Goal: Task Accomplishment & Management: Manage account settings

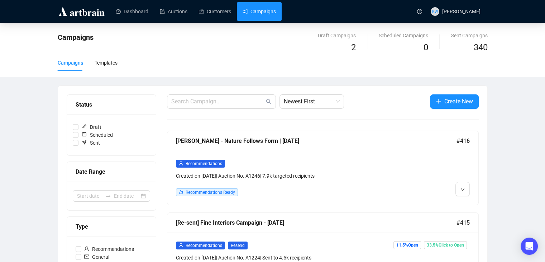
drag, startPoint x: 0, startPoint y: 0, endPoint x: 299, endPoint y: 149, distance: 333.7
click at [299, 149] on div "[PERSON_NAME] - Nature Follows Form | [DATE] #416" at bounding box center [322, 141] width 311 height 20
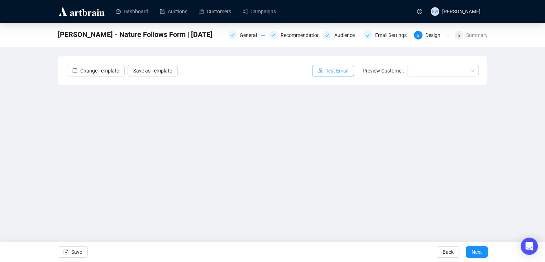
click at [344, 65] on button "Test Email" at bounding box center [333, 70] width 42 height 11
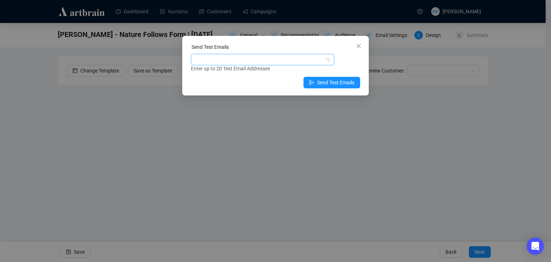
click at [228, 57] on div at bounding box center [258, 60] width 133 height 10
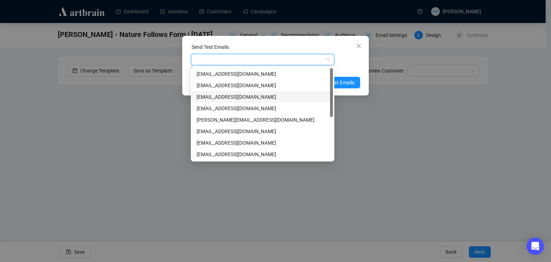
click at [230, 99] on div "[EMAIL_ADDRESS][DOMAIN_NAME]" at bounding box center [263, 97] width 132 height 8
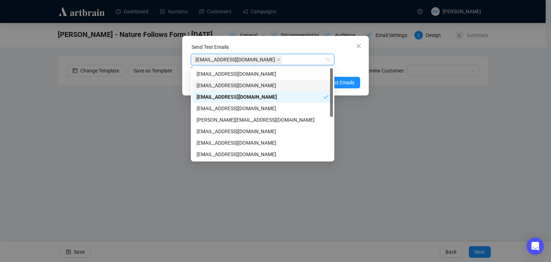
click at [355, 67] on div "Enter up to 20 Test Email Addresses" at bounding box center [275, 69] width 169 height 8
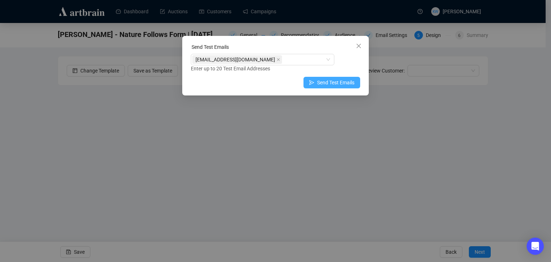
click at [349, 82] on span "Send Test Emails" at bounding box center [335, 83] width 37 height 8
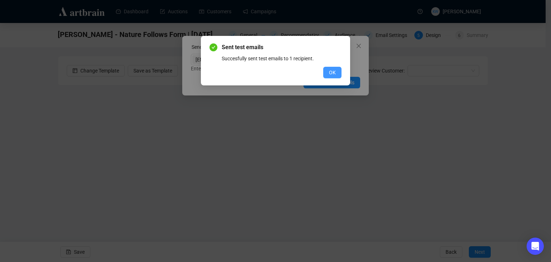
click at [331, 74] on span "OK" at bounding box center [332, 72] width 7 height 8
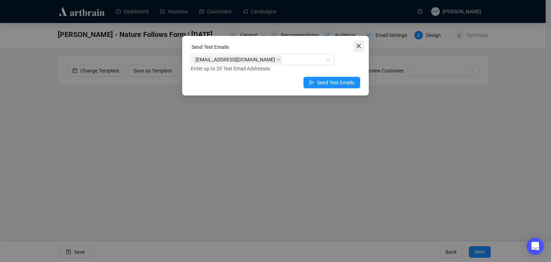
click at [357, 51] on button "Close" at bounding box center [358, 45] width 11 height 11
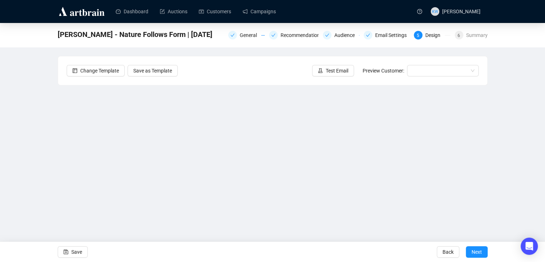
click at [512, 122] on div "[PERSON_NAME] - Nature Follows Form | [DATE] General Recommendations Audience E…" at bounding box center [272, 144] width 545 height 242
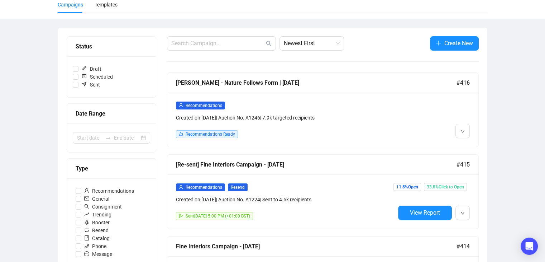
scroll to position [58, 0]
click at [296, 98] on div "Recommendations Created on [DATE] | Auction No. A1246 | 7.9k targeted recipient…" at bounding box center [322, 119] width 311 height 54
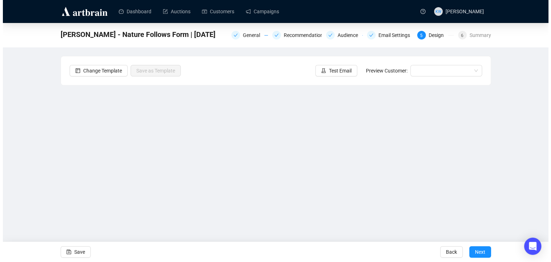
scroll to position [5, 0]
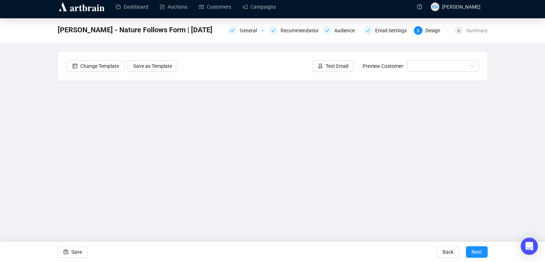
click at [516, 178] on div "[PERSON_NAME] - Nature Follows Form | [DATE] General Recommendations Audience E…" at bounding box center [272, 139] width 545 height 242
click at [84, 247] on button "Save" at bounding box center [73, 251] width 30 height 11
click at [70, 251] on button "Save" at bounding box center [73, 251] width 30 height 11
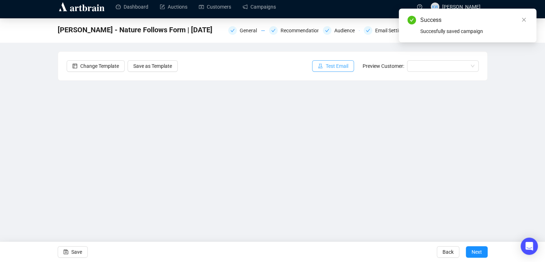
click at [339, 67] on span "Test Email" at bounding box center [337, 66] width 23 height 8
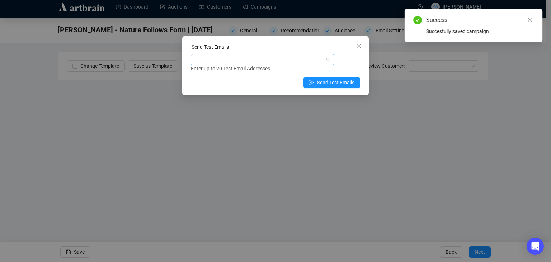
click at [260, 58] on div at bounding box center [258, 60] width 133 height 10
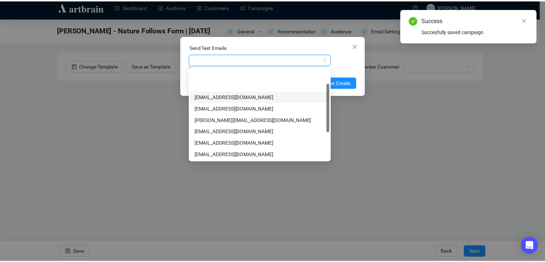
scroll to position [29, 0]
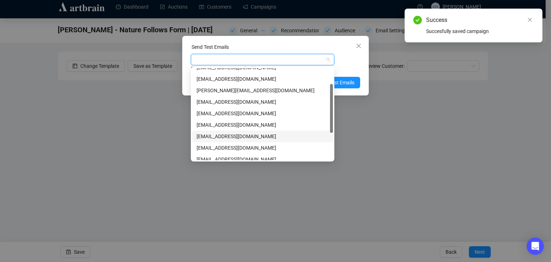
click at [237, 136] on div "[EMAIL_ADDRESS][DOMAIN_NAME]" at bounding box center [263, 136] width 132 height 8
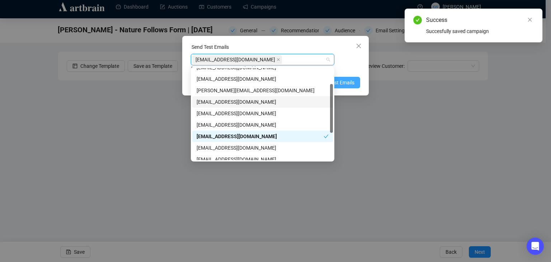
click at [351, 85] on span "Send Test Emails" at bounding box center [335, 83] width 37 height 8
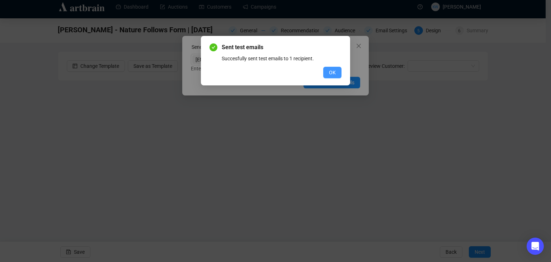
click at [336, 72] on span "OK" at bounding box center [332, 72] width 7 height 8
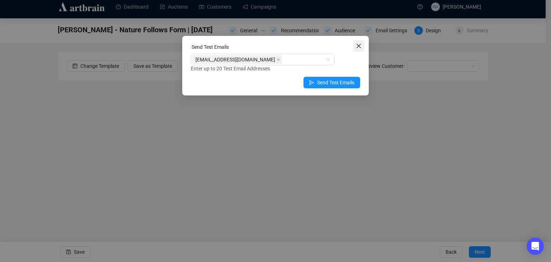
click at [359, 43] on icon "close" at bounding box center [359, 46] width 6 height 6
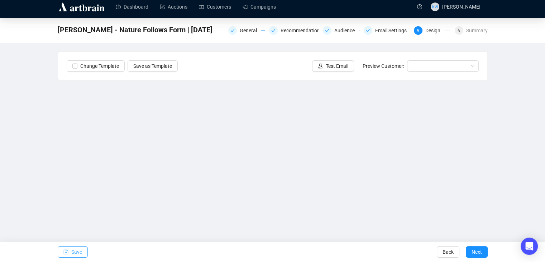
click at [75, 250] on span "Save" at bounding box center [76, 252] width 11 height 20
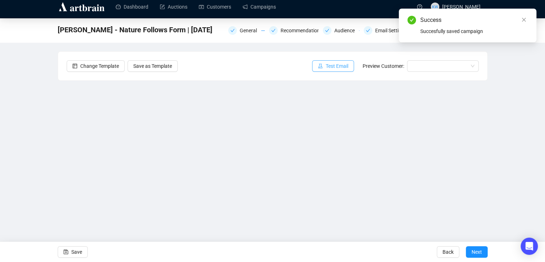
click at [339, 68] on span "Test Email" at bounding box center [337, 66] width 23 height 8
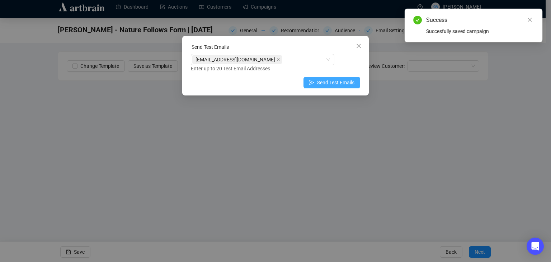
click at [310, 84] on icon "send" at bounding box center [311, 82] width 5 height 5
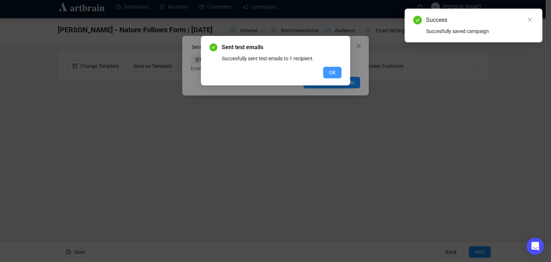
click at [334, 69] on span "OK" at bounding box center [332, 72] width 7 height 8
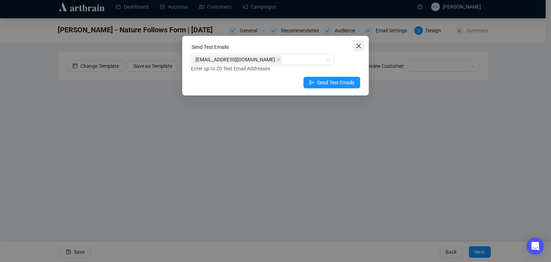
click at [360, 47] on icon "close" at bounding box center [358, 46] width 4 height 4
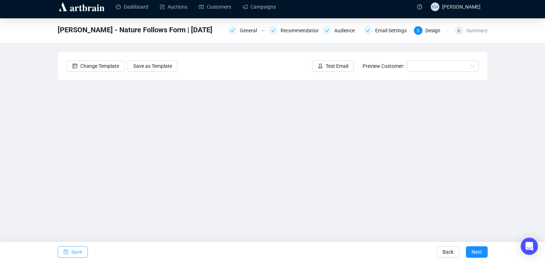
click at [64, 252] on icon "save" at bounding box center [65, 251] width 5 height 5
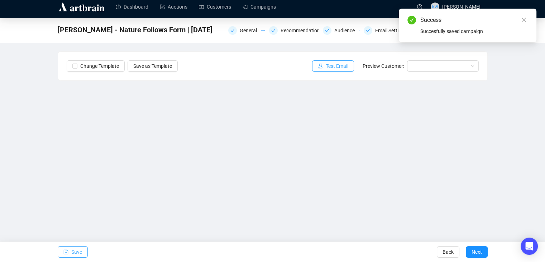
click at [337, 60] on button "Test Email" at bounding box center [333, 65] width 42 height 11
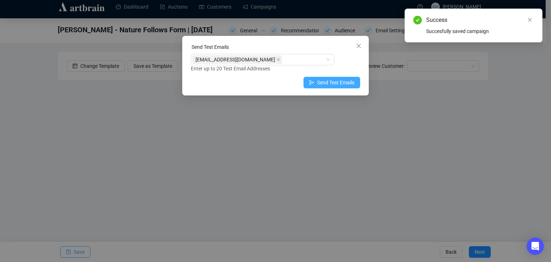
click at [331, 77] on button "Send Test Emails" at bounding box center [331, 82] width 57 height 11
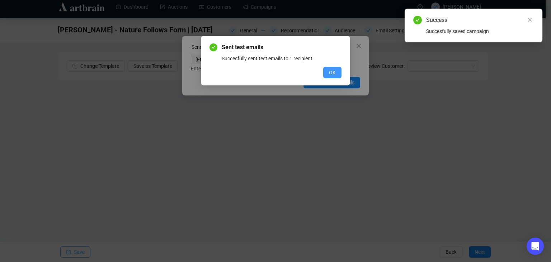
click at [328, 70] on button "OK" at bounding box center [332, 72] width 18 height 11
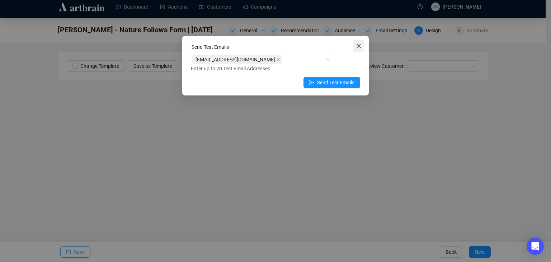
click at [359, 47] on icon "close" at bounding box center [359, 46] width 6 height 6
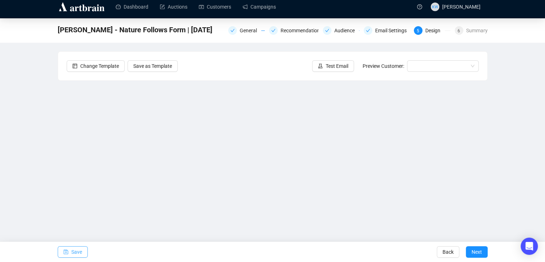
click at [511, 166] on div "[PERSON_NAME] - Nature Follows Form | [DATE] General Recommendations Audience E…" at bounding box center [272, 139] width 545 height 242
click at [76, 252] on span "Save" at bounding box center [76, 252] width 11 height 20
click at [81, 249] on span "Save" at bounding box center [76, 252] width 11 height 20
click at [326, 65] on button "Test Email" at bounding box center [333, 65] width 42 height 11
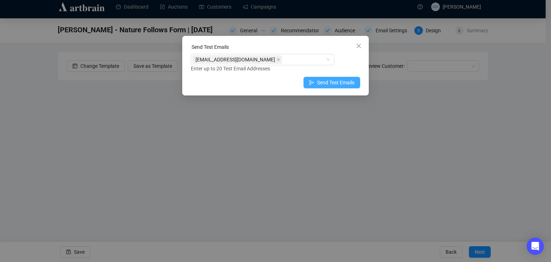
click at [329, 83] on span "Send Test Emails" at bounding box center [335, 83] width 37 height 8
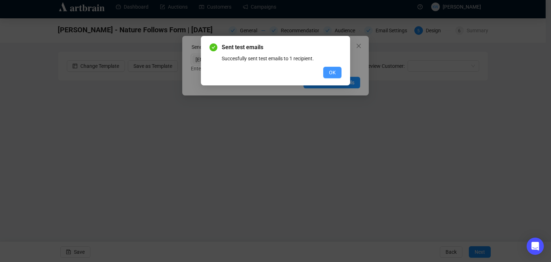
click at [333, 71] on span "OK" at bounding box center [332, 72] width 7 height 8
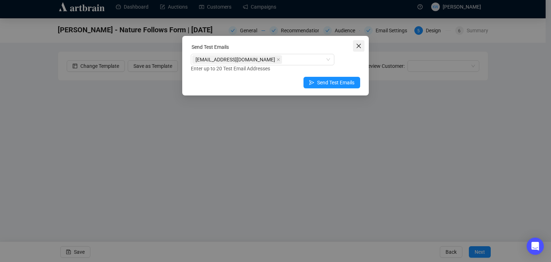
click at [356, 51] on button "Close" at bounding box center [358, 45] width 11 height 11
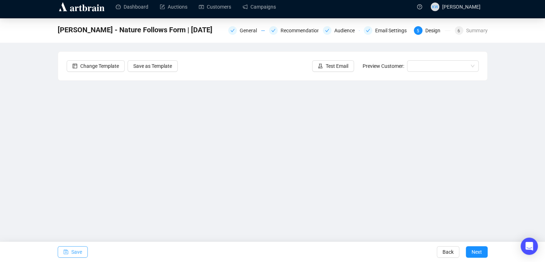
click at [72, 251] on span "Save" at bounding box center [76, 252] width 11 height 20
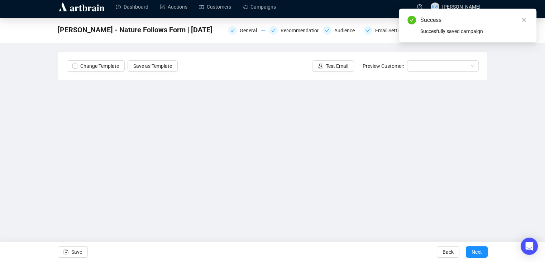
click at [476, 29] on div "Succesfully saved campaign" at bounding box center [475, 31] width 108 height 8
click at [522, 19] on icon "close" at bounding box center [524, 19] width 5 height 5
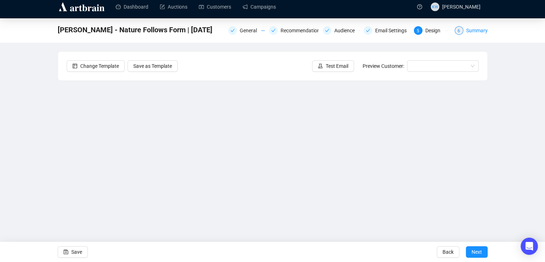
click at [474, 30] on div "Summary" at bounding box center [478, 30] width 22 height 9
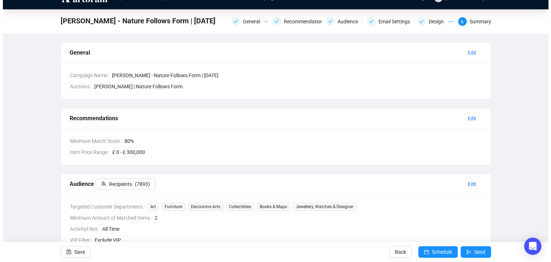
scroll to position [13, 0]
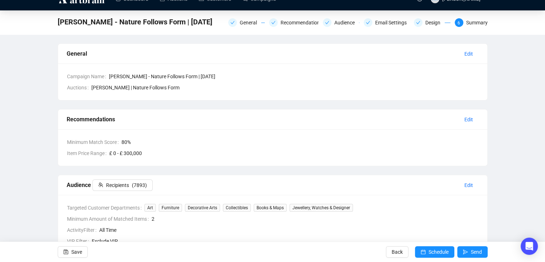
click at [511, 63] on div "[PERSON_NAME] - Nature Follows Form | [DATE] General Recommendations Audience E…" at bounding box center [272, 227] width 545 height 434
click at [444, 252] on span "Schedule" at bounding box center [439, 252] width 20 height 20
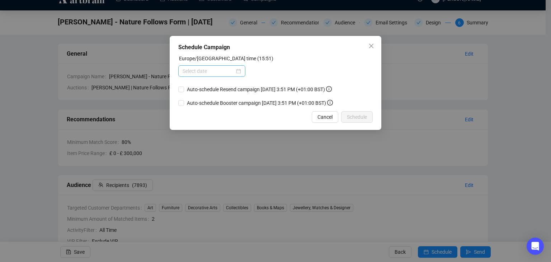
click at [238, 71] on div at bounding box center [212, 71] width 58 height 8
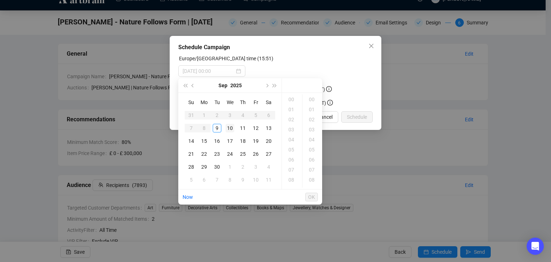
click at [228, 127] on div "10" at bounding box center [230, 128] width 9 height 9
click at [291, 164] on div "11" at bounding box center [291, 165] width 17 height 10
type input "[DATE] 11:00"
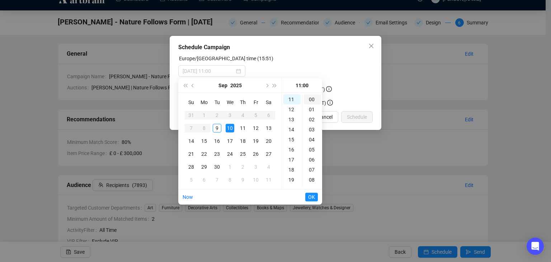
click at [313, 99] on div "00" at bounding box center [312, 99] width 17 height 10
click at [302, 58] on div "Europe/[GEOGRAPHIC_DATA] time (15:51)" at bounding box center [275, 60] width 194 height 11
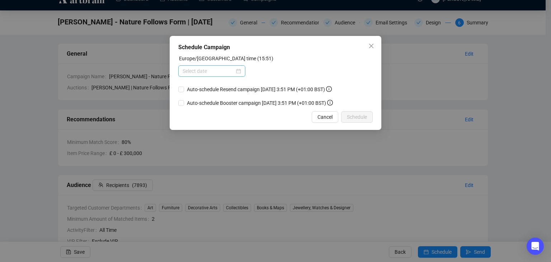
click at [241, 71] on div at bounding box center [211, 70] width 67 height 11
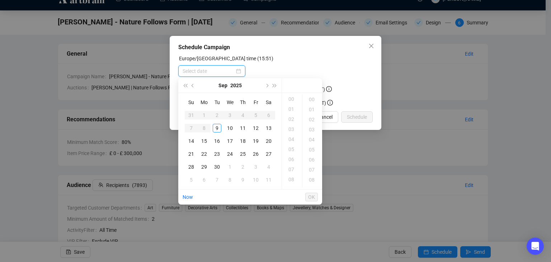
scroll to position [0, 0]
type input "[DATE] 00:00"
type input "[DATE] 04:00"
click at [226, 127] on div "10" at bounding box center [230, 128] width 9 height 9
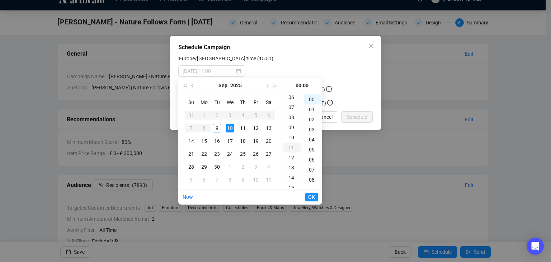
click at [293, 143] on div "11" at bounding box center [291, 147] width 17 height 10
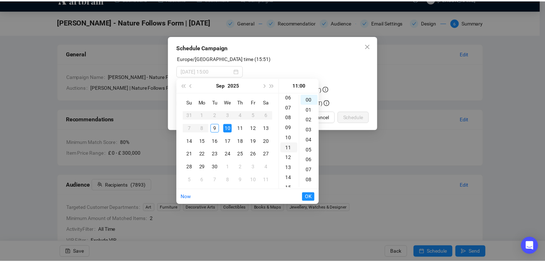
scroll to position [110, 0]
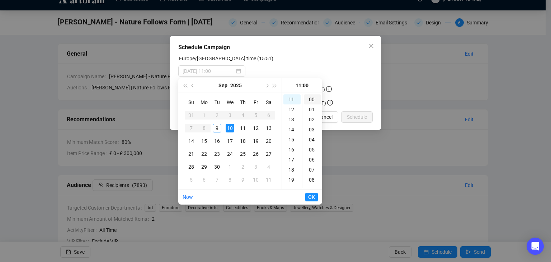
click at [311, 98] on div "00" at bounding box center [312, 99] width 17 height 10
type input "[DATE] 11:00"
click at [312, 199] on span "OK" at bounding box center [311, 197] width 7 height 14
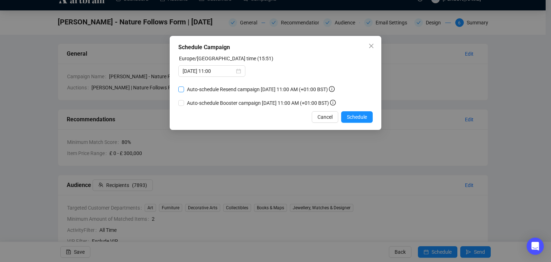
click at [242, 89] on span "Auto-schedule Resend campaign [DATE] 11:00 AM (+01:00 BST)" at bounding box center [260, 89] width 153 height 8
click at [184, 89] on input "Auto-schedule Resend campaign [DATE] 11:00 AM (+01:00 BST)" at bounding box center [181, 89] width 6 height 6
checkbox input "true"
click at [360, 118] on span "Schedule" at bounding box center [357, 117] width 20 height 8
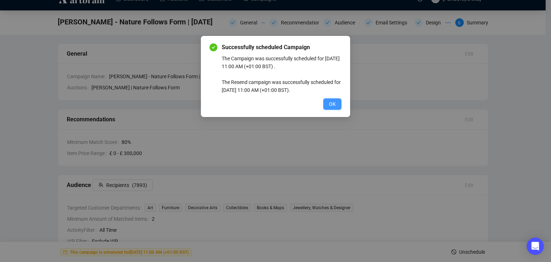
click at [332, 103] on span "OK" at bounding box center [332, 104] width 7 height 8
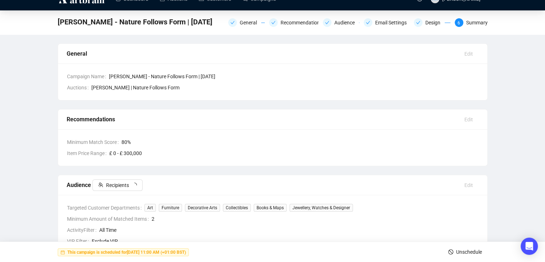
click at [511, 99] on div "[PERSON_NAME] - Nature Follows Form | [DATE] General Recommendations Audience E…" at bounding box center [272, 227] width 545 height 434
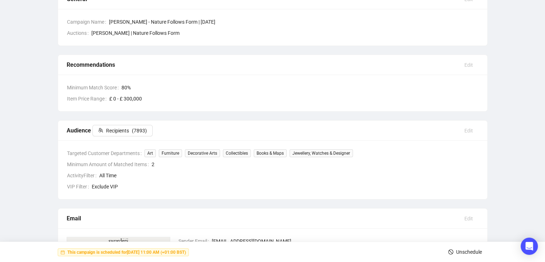
scroll to position [0, 0]
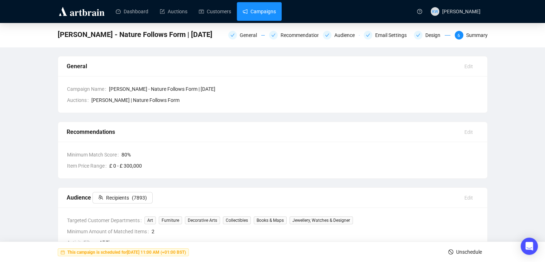
click at [260, 8] on link "Campaigns" at bounding box center [259, 11] width 33 height 19
